Goal: Task Accomplishment & Management: Use online tool/utility

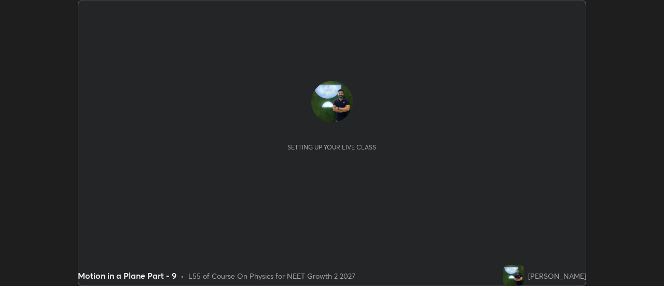
scroll to position [286, 664]
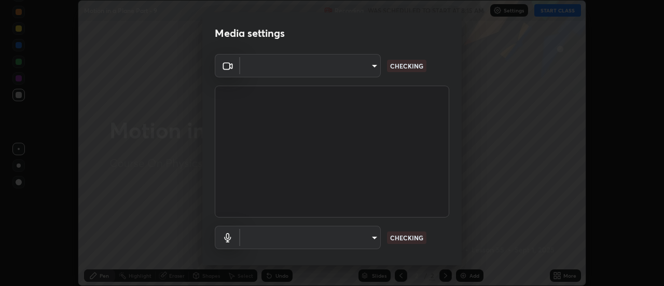
type input "751d449d604e4b96ecedde1e1f6f716fb17d1e84b34bafc94373a3023f52de87"
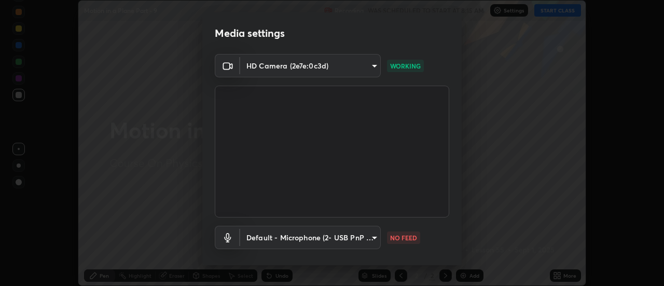
click at [340, 235] on body "Erase all Motion in a Plane Part - 9 Recording WAS SCHEDULED TO START AT 8:15 A…" at bounding box center [332, 143] width 664 height 286
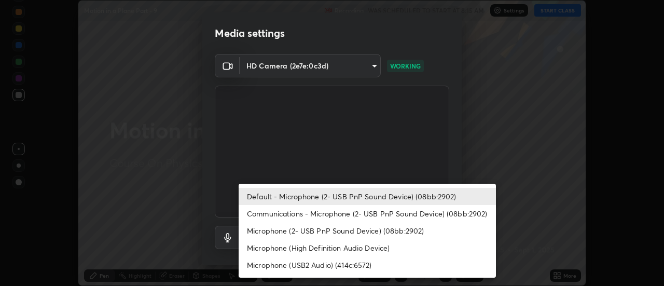
click at [315, 248] on li "Microphone (High Definition Audio Device)" at bounding box center [367, 247] width 257 height 17
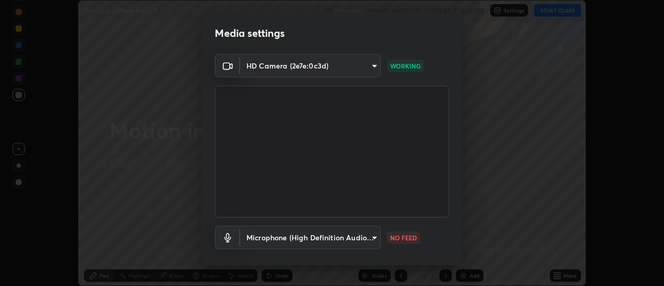
click at [300, 240] on body "Erase all Motion in a Plane Part - 9 Recording WAS SCHEDULED TO START AT 8:15 A…" at bounding box center [332, 143] width 664 height 286
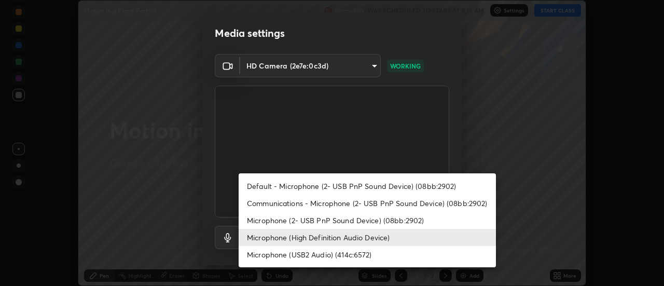
click at [303, 186] on li "Default - Microphone (2- USB PnP Sound Device) (08bb:2902)" at bounding box center [367, 186] width 257 height 17
type input "default"
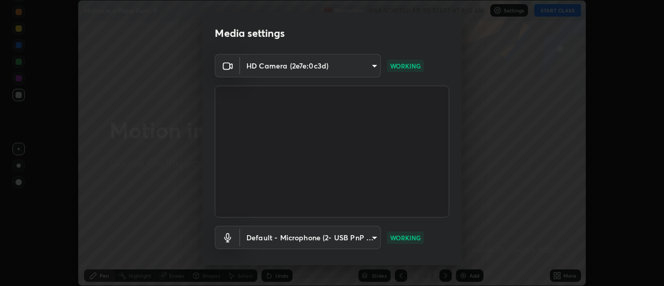
scroll to position [55, 0]
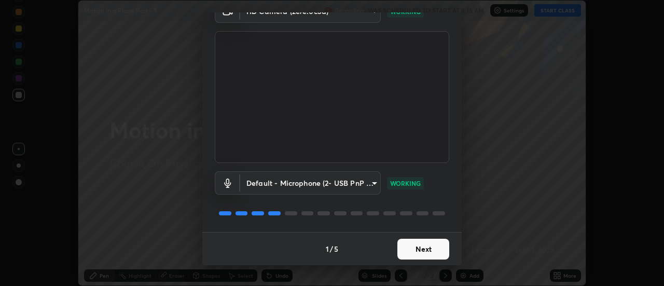
click at [430, 247] on button "Next" at bounding box center [424, 249] width 52 height 21
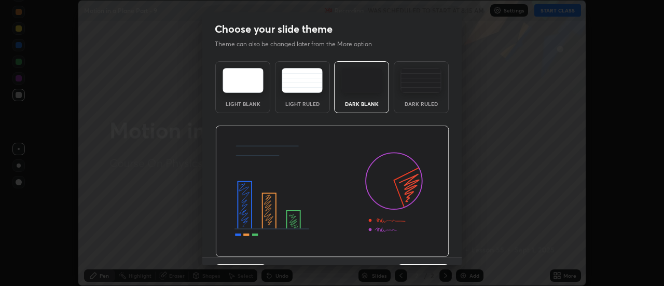
scroll to position [25, 0]
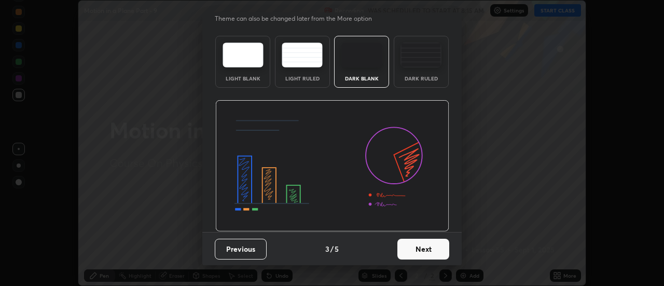
click at [420, 244] on button "Next" at bounding box center [424, 249] width 52 height 21
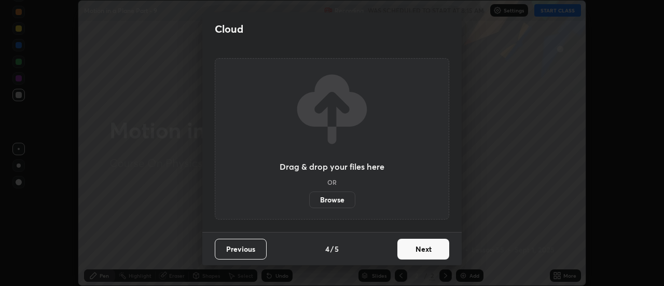
click at [420, 249] on button "Next" at bounding box center [424, 249] width 52 height 21
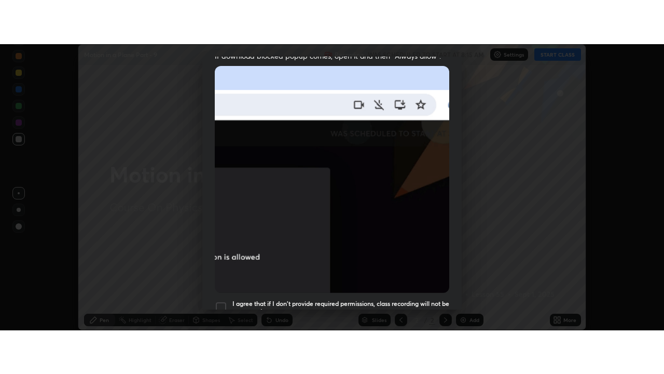
scroll to position [266, 0]
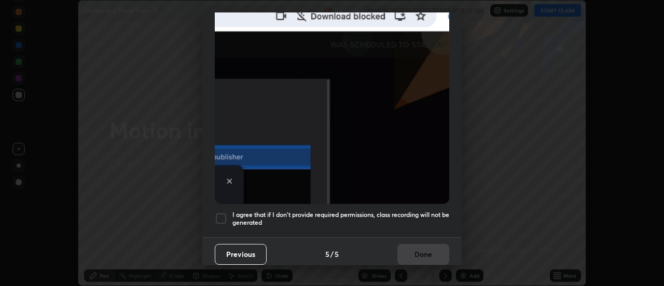
click at [408, 213] on h5 "I agree that if I don't provide required permissions, class recording will not …" at bounding box center [341, 219] width 217 height 16
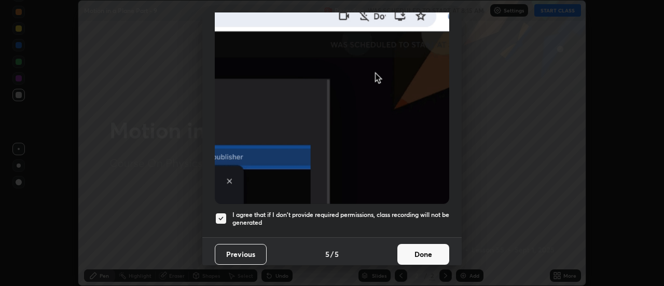
click at [422, 252] on button "Done" at bounding box center [424, 254] width 52 height 21
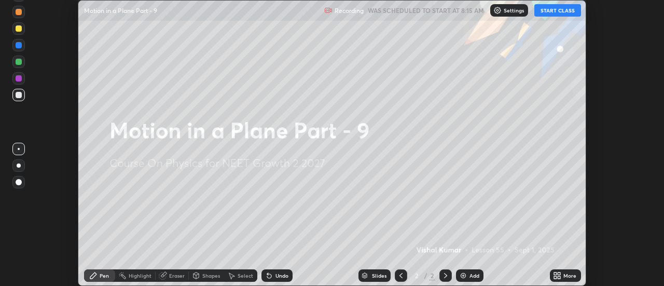
click at [560, 274] on icon at bounding box center [559, 274] width 3 height 3
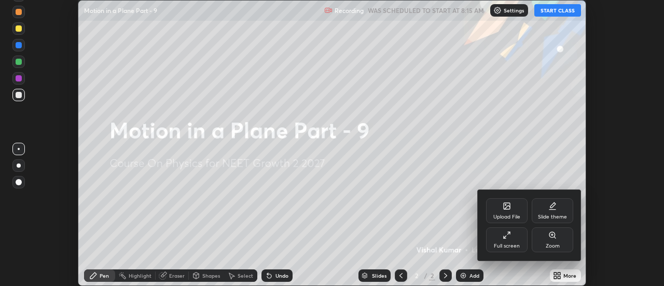
click at [495, 234] on div "Full screen" at bounding box center [507, 239] width 42 height 25
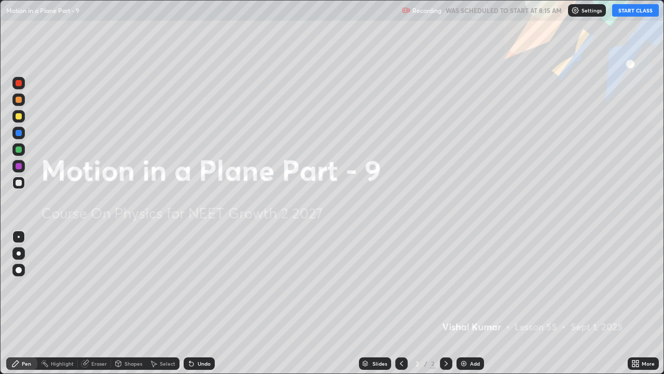
scroll to position [374, 664]
click at [647, 11] on button "START CLASS" at bounding box center [635, 10] width 47 height 12
click at [468, 285] on div "Add" at bounding box center [471, 363] width 28 height 12
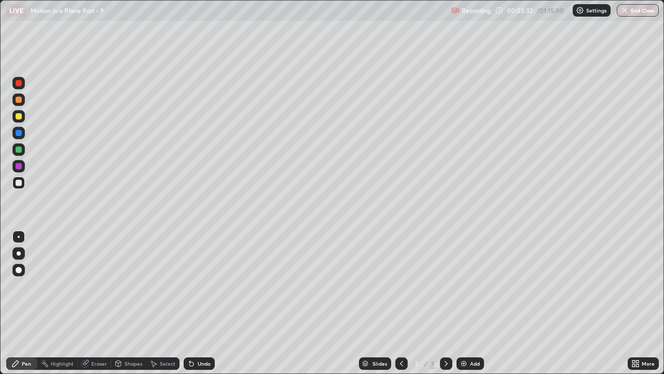
click at [21, 117] on div at bounding box center [19, 116] width 6 height 6
click at [19, 253] on div at bounding box center [19, 253] width 4 height 4
click at [96, 285] on div "Eraser" at bounding box center [99, 363] width 16 height 5
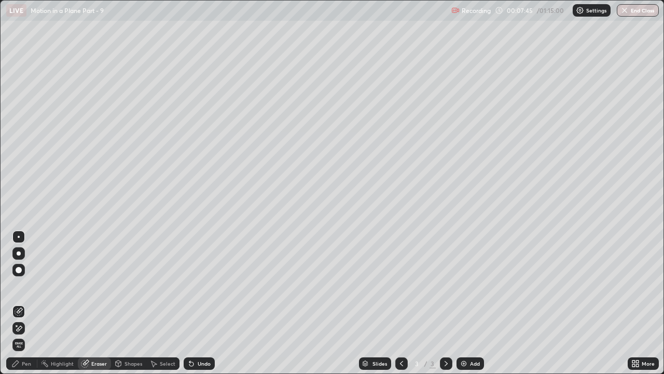
click at [26, 285] on div "Pen" at bounding box center [26, 363] width 9 height 5
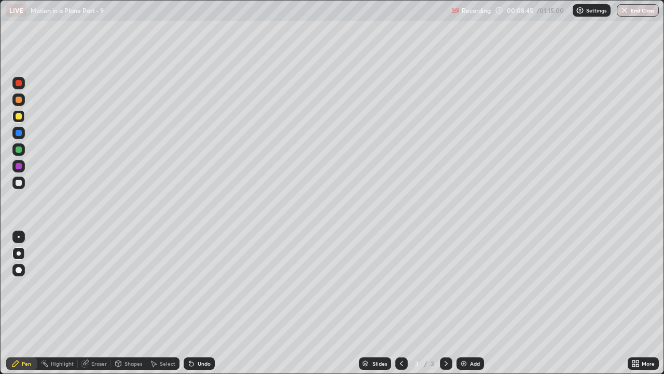
click at [472, 285] on div "Add" at bounding box center [475, 363] width 10 height 5
click at [199, 285] on div "Undo" at bounding box center [204, 363] width 13 height 5
click at [198, 285] on div "Undo" at bounding box center [204, 363] width 13 height 5
click at [199, 285] on div "Undo" at bounding box center [204, 363] width 13 height 5
click at [200, 285] on div "Undo" at bounding box center [204, 363] width 13 height 5
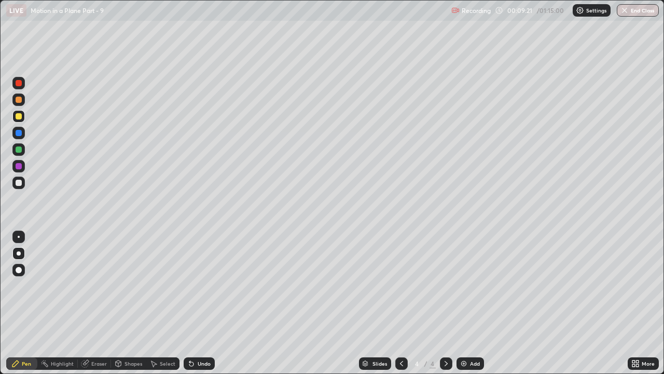
click at [200, 285] on div "Undo" at bounding box center [204, 363] width 13 height 5
click at [198, 285] on div "Undo" at bounding box center [204, 363] width 13 height 5
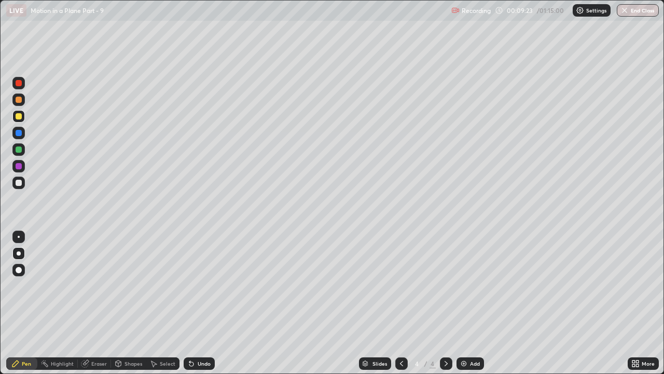
click at [198, 285] on div "Undo" at bounding box center [204, 363] width 13 height 5
click at [195, 285] on div "Undo" at bounding box center [199, 363] width 31 height 12
click at [194, 285] on div "Undo" at bounding box center [199, 363] width 31 height 12
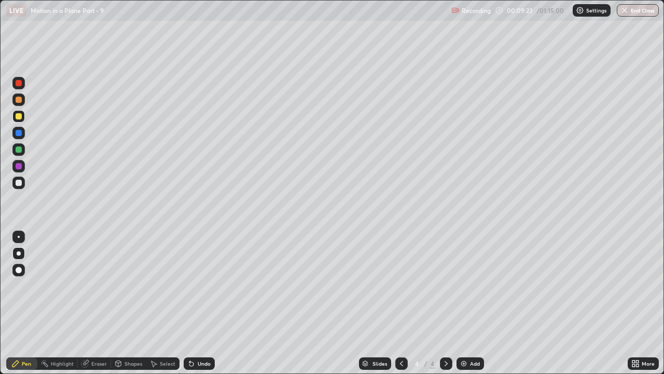
click at [194, 285] on div "Undo" at bounding box center [199, 363] width 31 height 12
click at [193, 285] on div "Undo" at bounding box center [199, 363] width 31 height 12
click at [193, 285] on icon at bounding box center [191, 363] width 8 height 8
click at [189, 285] on icon at bounding box center [189, 361] width 1 height 1
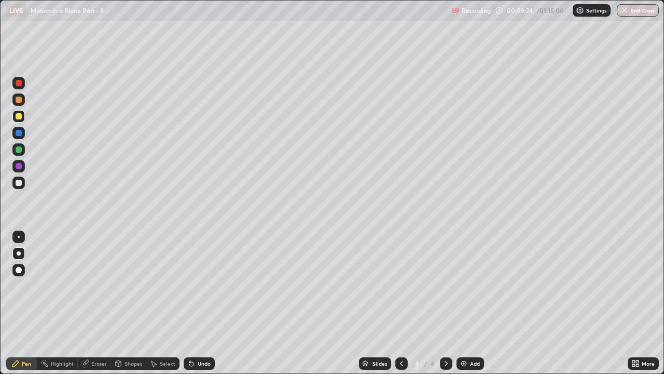
click at [189, 285] on icon at bounding box center [189, 361] width 1 height 1
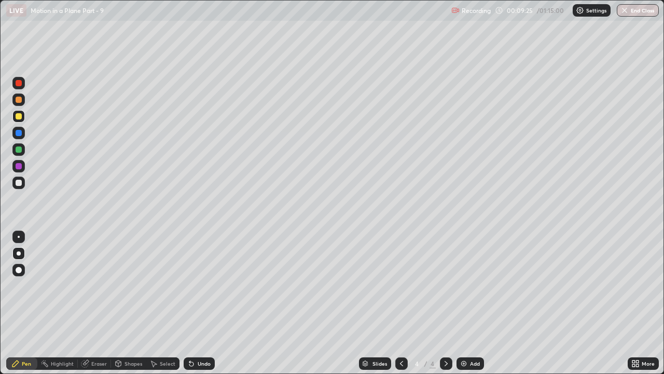
click at [189, 285] on icon at bounding box center [189, 361] width 1 height 1
click at [402, 285] on icon at bounding box center [402, 363] width 8 height 8
click at [445, 285] on icon at bounding box center [446, 363] width 8 height 8
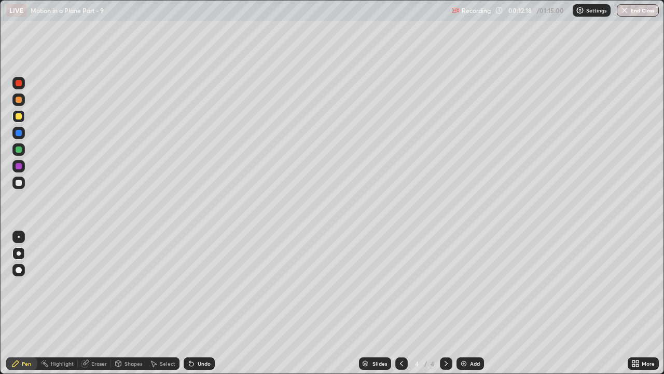
click at [19, 119] on div at bounding box center [19, 116] width 6 height 6
click at [202, 285] on div "Undo" at bounding box center [204, 363] width 13 height 5
click at [203, 285] on div "Undo" at bounding box center [199, 363] width 31 height 12
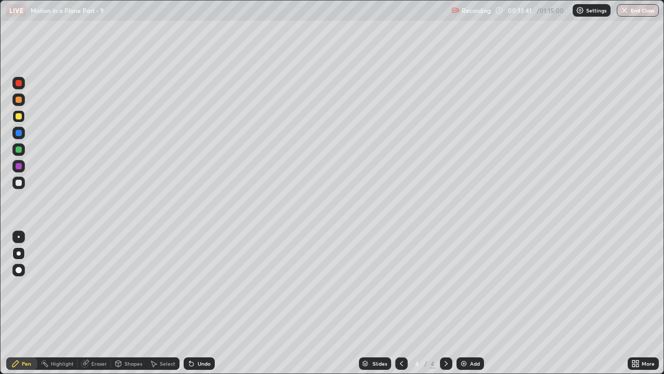
click at [202, 285] on div "Undo" at bounding box center [199, 363] width 31 height 12
click at [200, 285] on div "Undo" at bounding box center [199, 363] width 31 height 12
click at [201, 285] on div "Undo" at bounding box center [199, 363] width 31 height 12
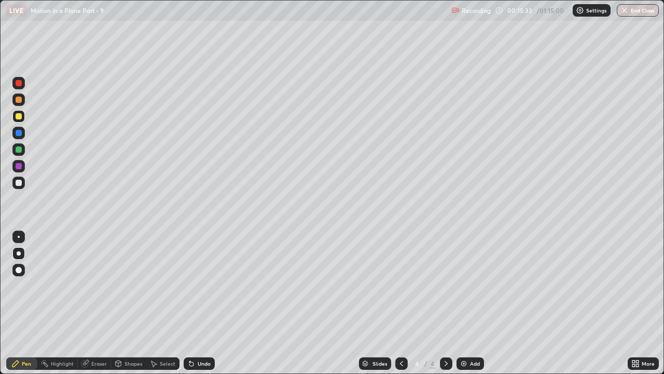
click at [202, 285] on div "Undo" at bounding box center [204, 363] width 13 height 5
click at [206, 285] on div "Undo" at bounding box center [204, 363] width 13 height 5
click at [204, 285] on div "Undo" at bounding box center [204, 363] width 13 height 5
click at [200, 285] on div "Undo" at bounding box center [204, 363] width 13 height 5
click at [446, 285] on icon at bounding box center [446, 363] width 8 height 8
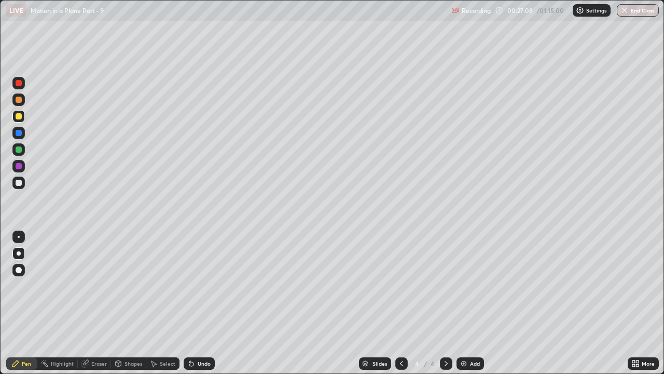
click at [466, 285] on img at bounding box center [464, 363] width 8 height 8
click at [93, 285] on div "Eraser" at bounding box center [99, 363] width 16 height 5
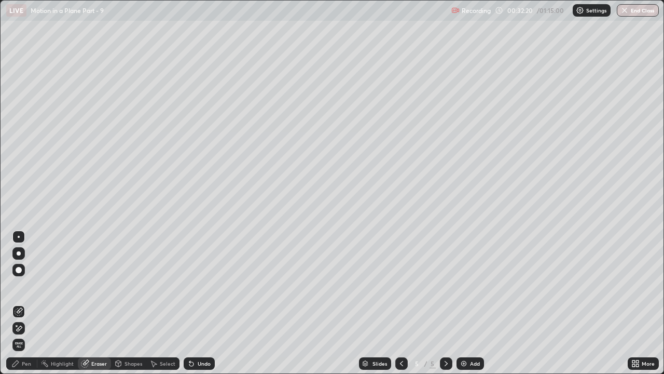
click at [18, 285] on span "Erase all" at bounding box center [18, 345] width 11 height 6
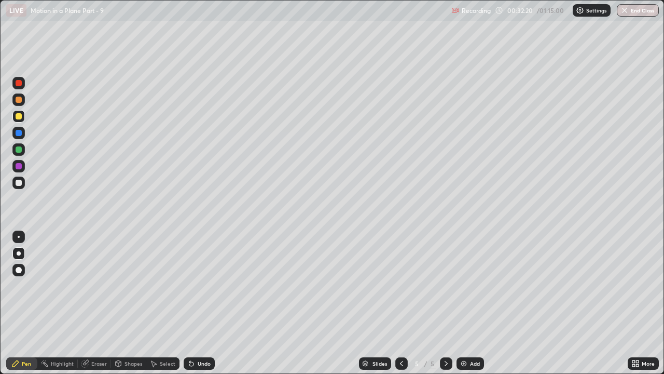
click at [18, 285] on icon at bounding box center [15, 363] width 8 height 8
click at [200, 285] on div "Undo" at bounding box center [204, 363] width 13 height 5
click at [102, 285] on div "Eraser" at bounding box center [99, 363] width 16 height 5
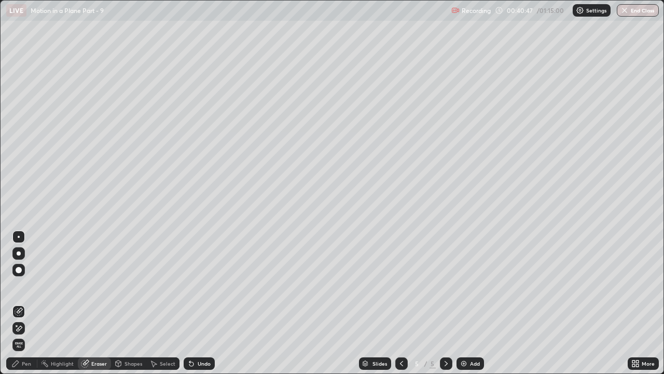
click at [22, 285] on div "Pen" at bounding box center [26, 363] width 9 height 5
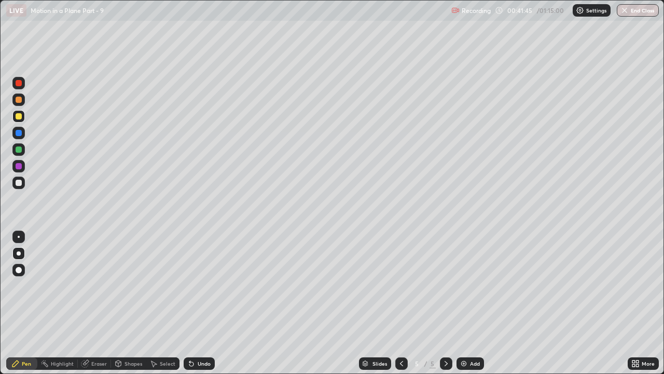
click at [100, 285] on div "Eraser" at bounding box center [99, 363] width 16 height 5
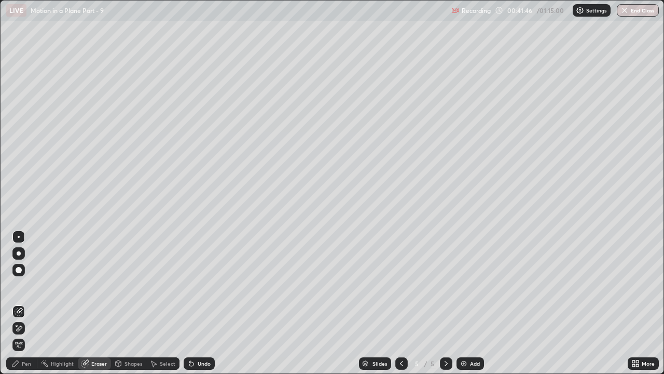
click at [18, 285] on div "Pen" at bounding box center [21, 363] width 31 height 12
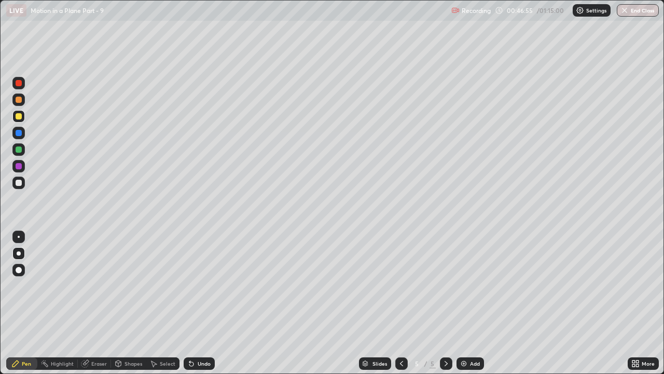
click at [203, 285] on div "Undo" at bounding box center [204, 363] width 13 height 5
click at [91, 285] on div "Eraser" at bounding box center [99, 363] width 16 height 5
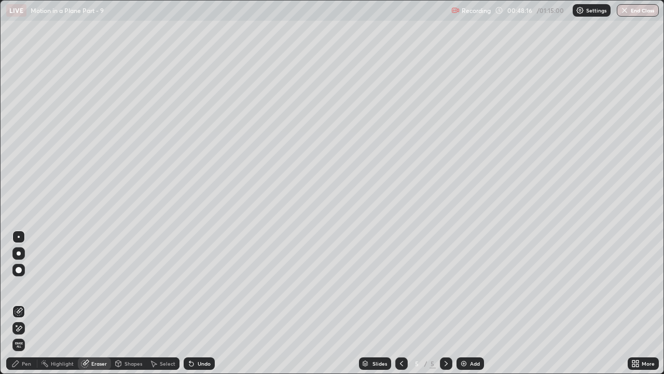
click at [29, 285] on div "Pen" at bounding box center [26, 363] width 9 height 5
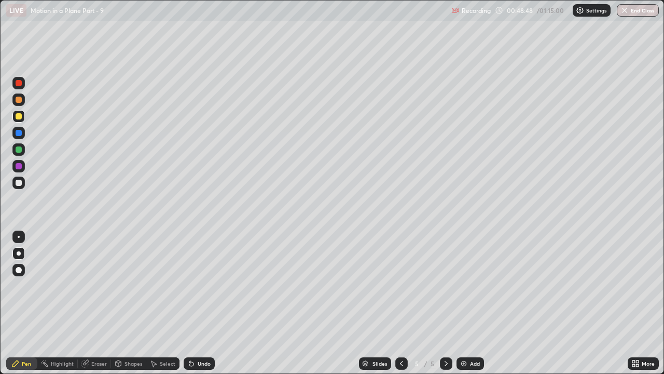
click at [96, 285] on div "Eraser" at bounding box center [99, 363] width 16 height 5
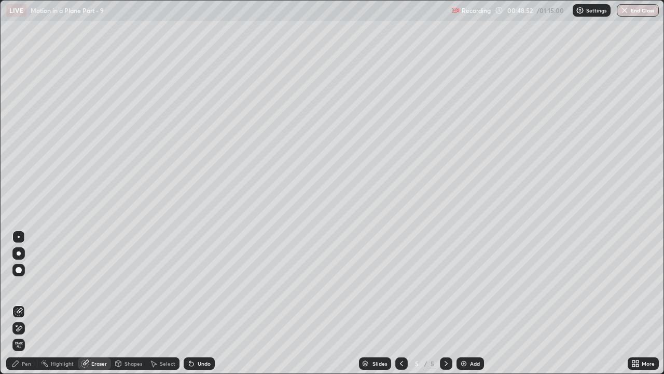
click at [28, 285] on div "Pen" at bounding box center [26, 363] width 9 height 5
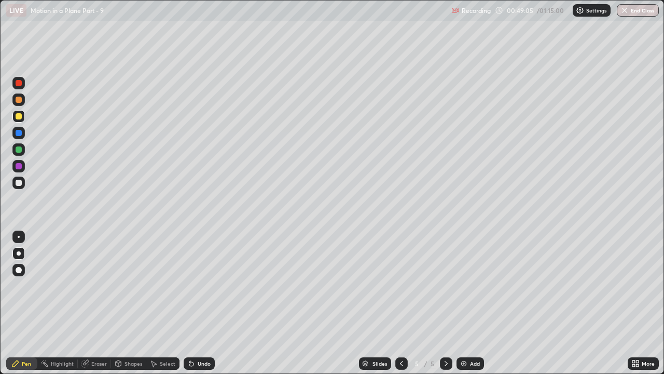
click at [198, 285] on div "Undo" at bounding box center [204, 363] width 13 height 5
click at [194, 285] on div "Undo" at bounding box center [199, 363] width 31 height 12
click at [199, 285] on div "Undo" at bounding box center [204, 363] width 13 height 5
click at [471, 285] on div "Add" at bounding box center [475, 363] width 10 height 5
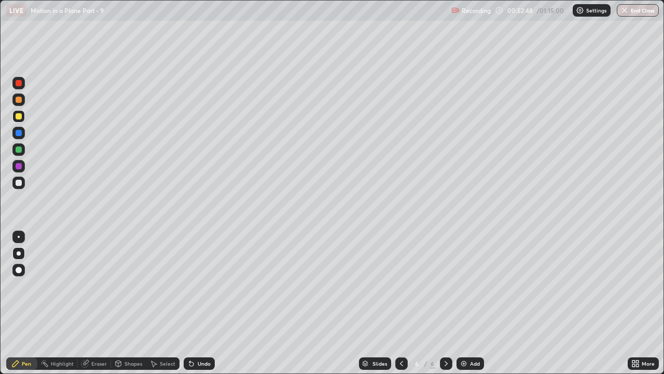
click at [95, 285] on div "Eraser" at bounding box center [99, 363] width 16 height 5
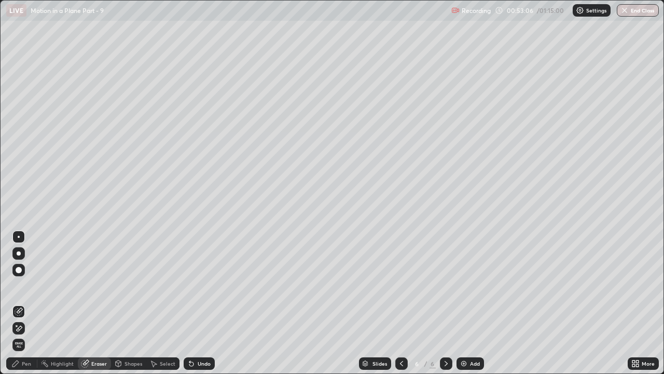
click at [21, 285] on div "Pen" at bounding box center [21, 363] width 31 height 12
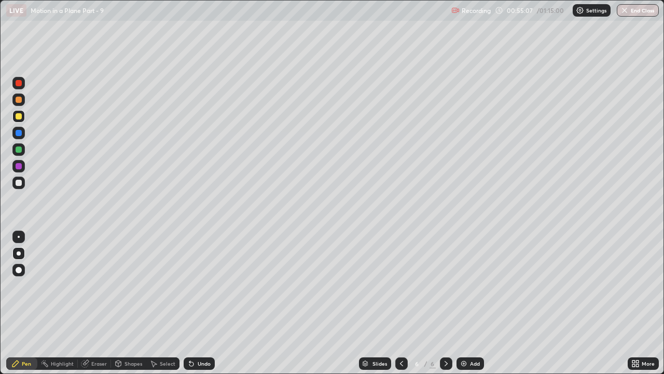
click at [198, 285] on div "Undo" at bounding box center [204, 363] width 13 height 5
click at [399, 285] on icon at bounding box center [402, 363] width 8 height 8
click at [444, 285] on icon at bounding box center [446, 363] width 8 height 8
click at [462, 285] on img at bounding box center [464, 363] width 8 height 8
click at [93, 285] on div "Eraser" at bounding box center [99, 363] width 16 height 5
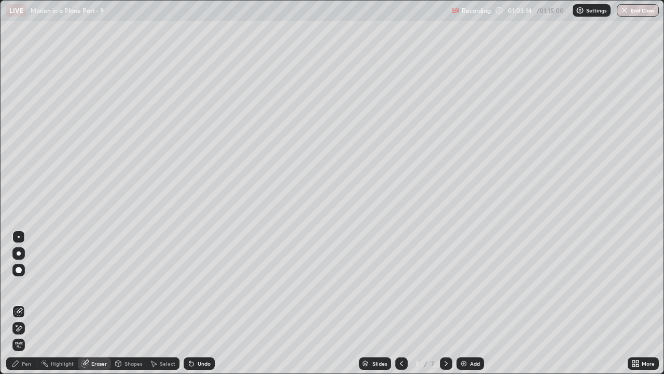
click at [28, 285] on div "Pen" at bounding box center [26, 363] width 9 height 5
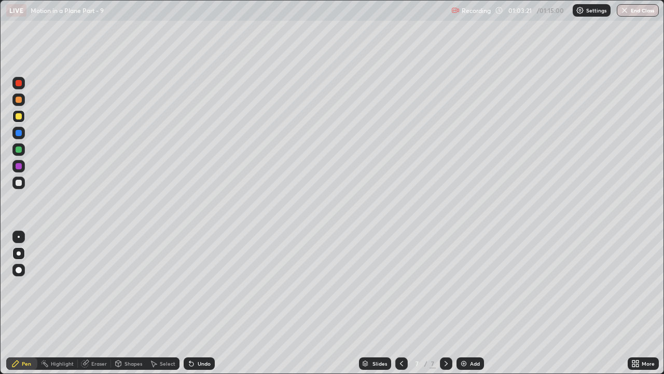
click at [18, 181] on div at bounding box center [19, 183] width 6 height 6
click at [18, 118] on div at bounding box center [19, 116] width 6 height 6
click at [194, 285] on div "Undo" at bounding box center [199, 363] width 31 height 12
click at [646, 6] on button "End Class" at bounding box center [638, 10] width 42 height 12
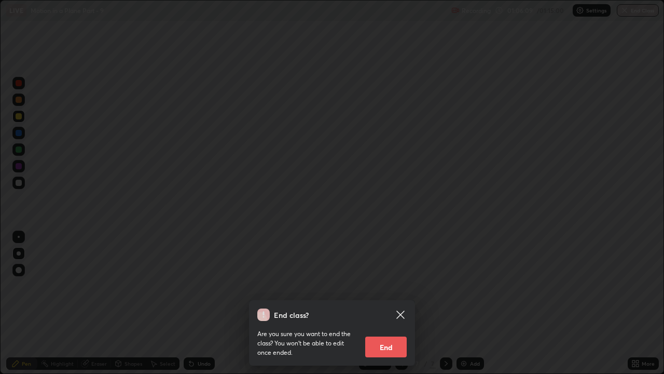
click at [396, 285] on button "End" at bounding box center [386, 346] width 42 height 21
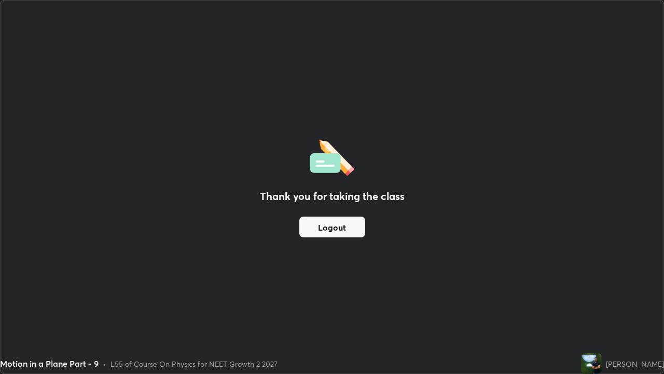
click at [347, 231] on button "Logout" at bounding box center [332, 226] width 66 height 21
